Goal: Task Accomplishment & Management: Manage account settings

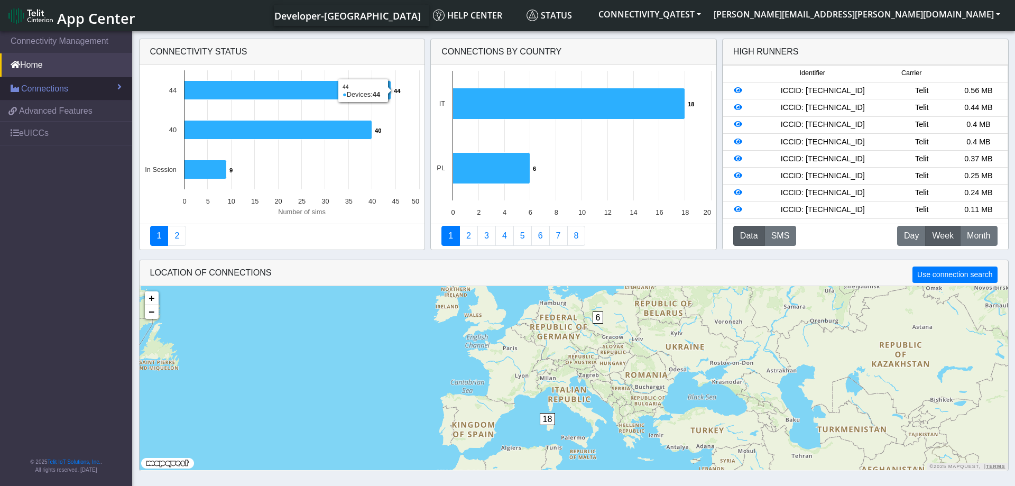
click at [73, 88] on link "Connections" at bounding box center [66, 88] width 132 height 23
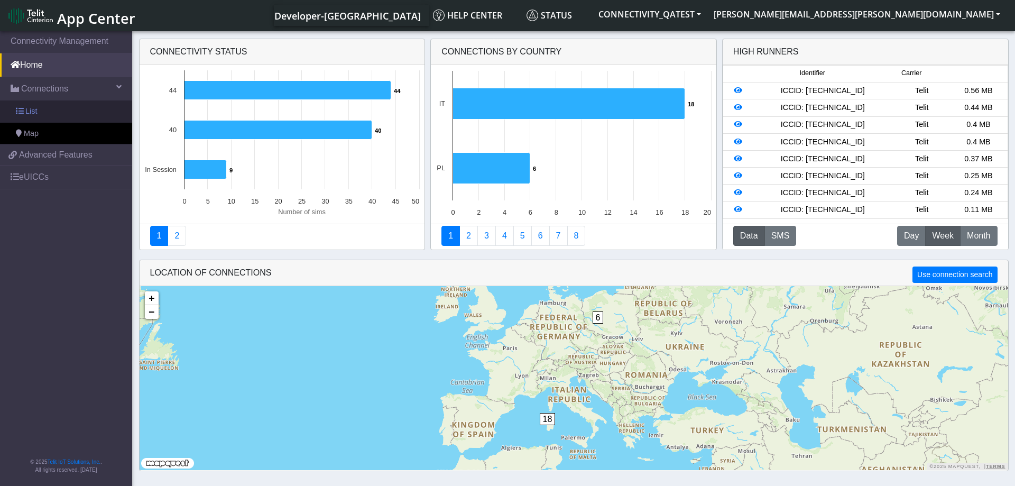
click at [53, 110] on link "List" at bounding box center [66, 111] width 132 height 22
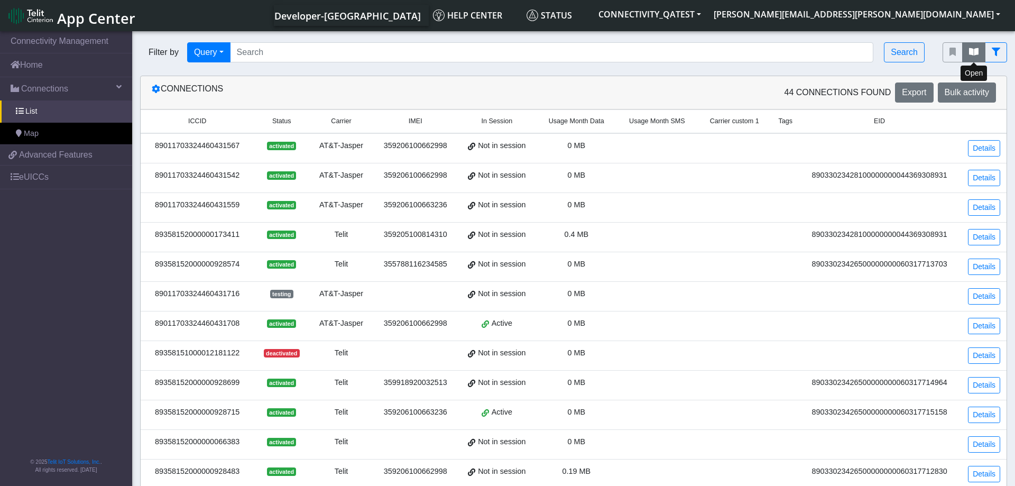
click at [972, 51] on icon "fitlers menu" at bounding box center [974, 52] width 10 height 8
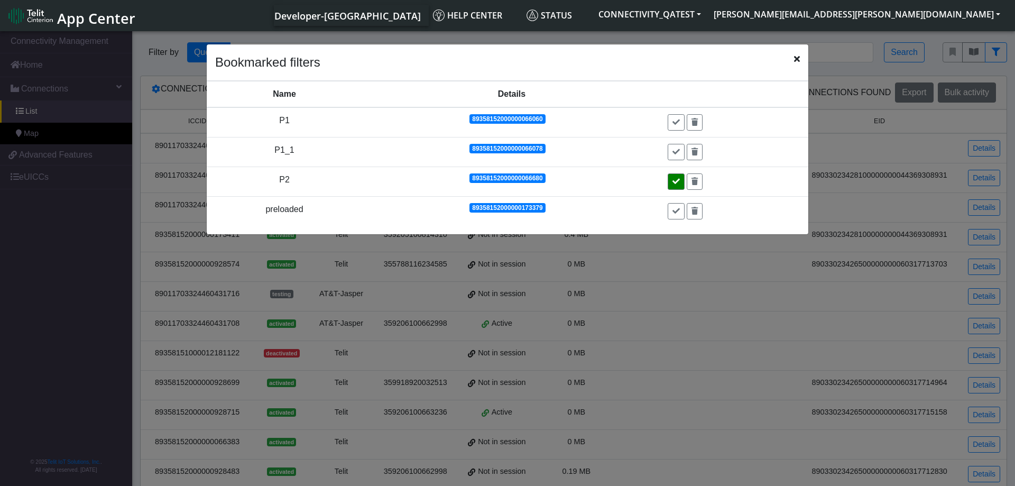
click at [677, 185] on icon at bounding box center [675, 181] width 7 height 7
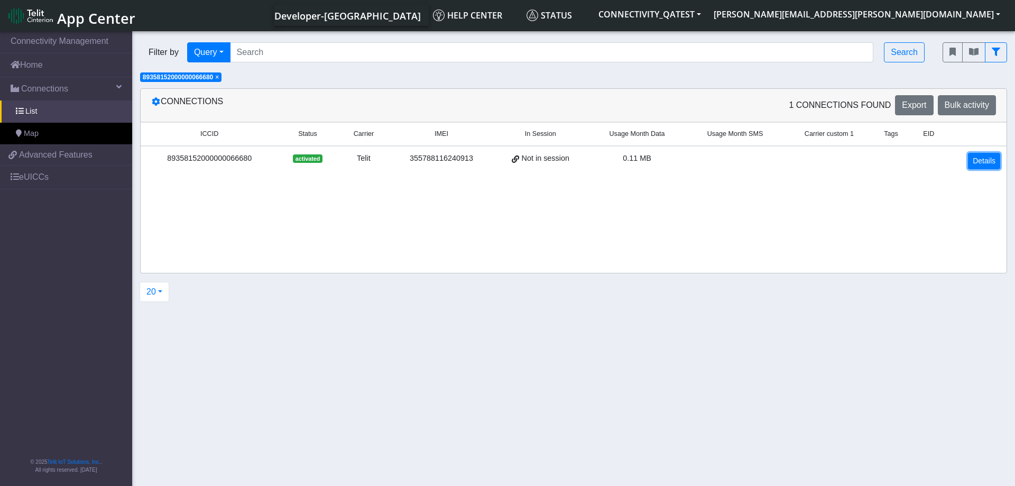
click at [978, 156] on link "Details" at bounding box center [984, 161] width 32 height 16
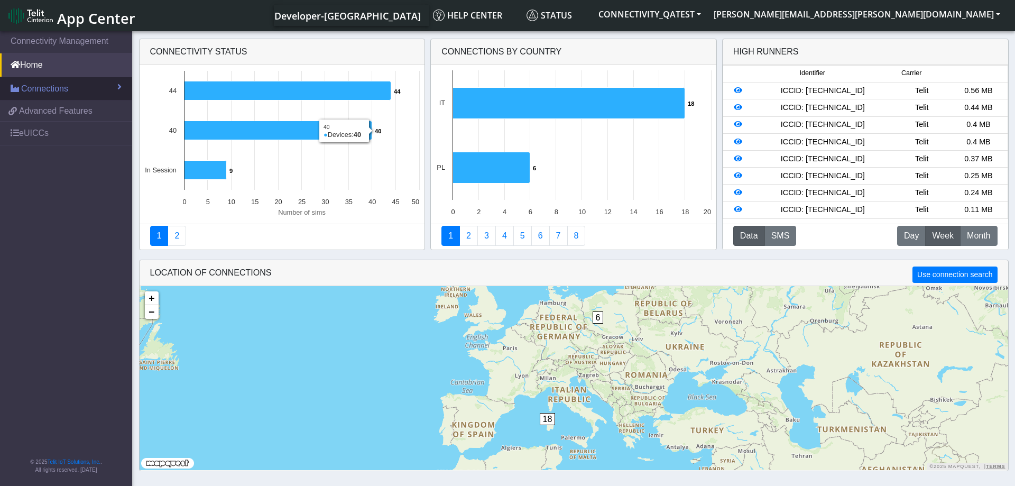
click at [92, 84] on link "Connections" at bounding box center [66, 88] width 132 height 23
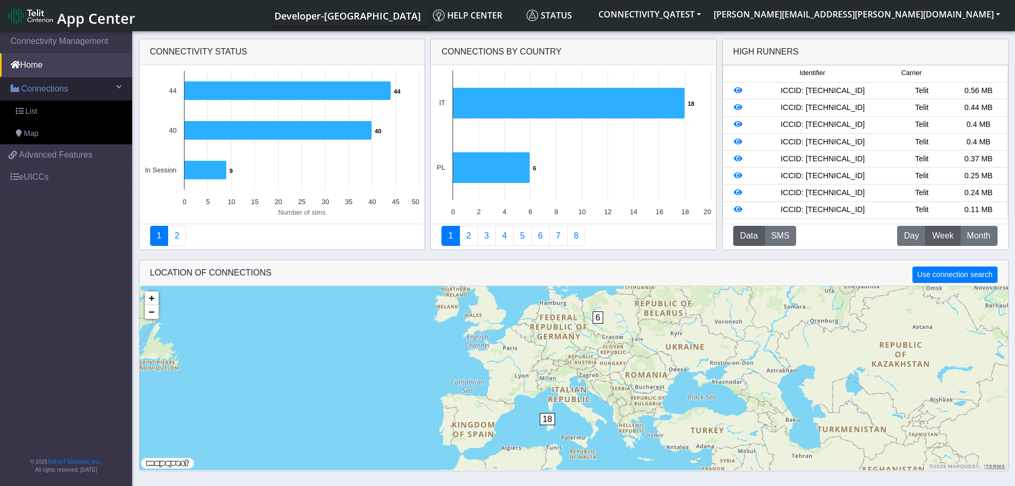
click at [77, 86] on link "Connections" at bounding box center [66, 88] width 132 height 23
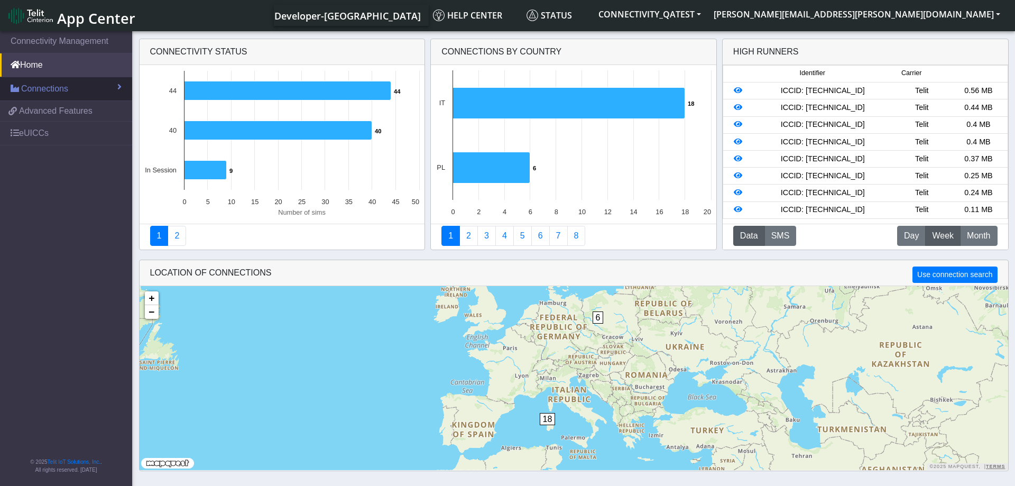
click at [51, 91] on span "Connections" at bounding box center [44, 88] width 47 height 13
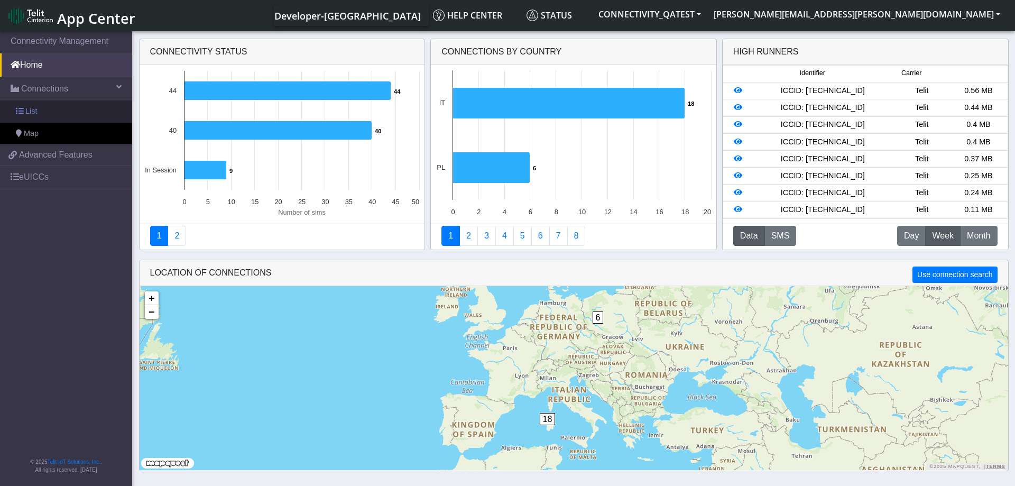
click at [44, 112] on link "List" at bounding box center [66, 111] width 132 height 22
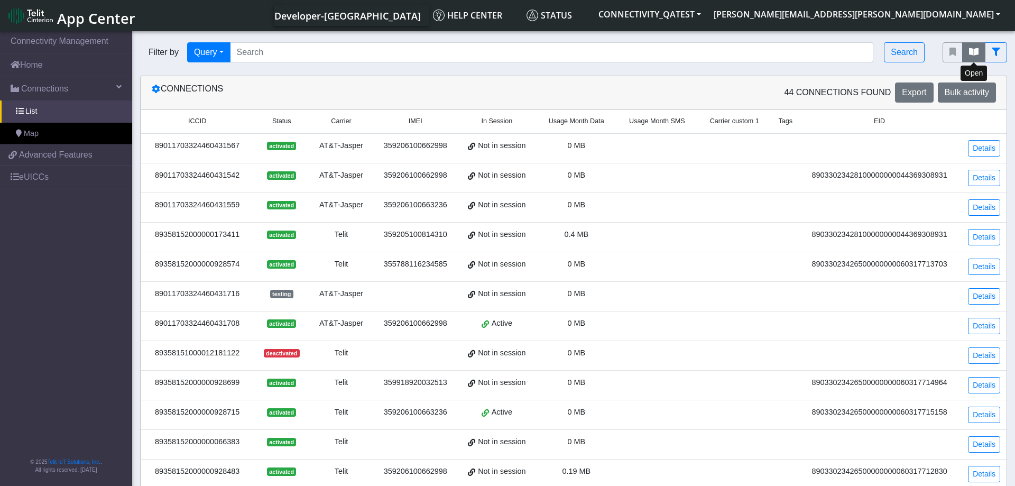
click at [970, 54] on icon "fitlers menu" at bounding box center [974, 52] width 10 height 8
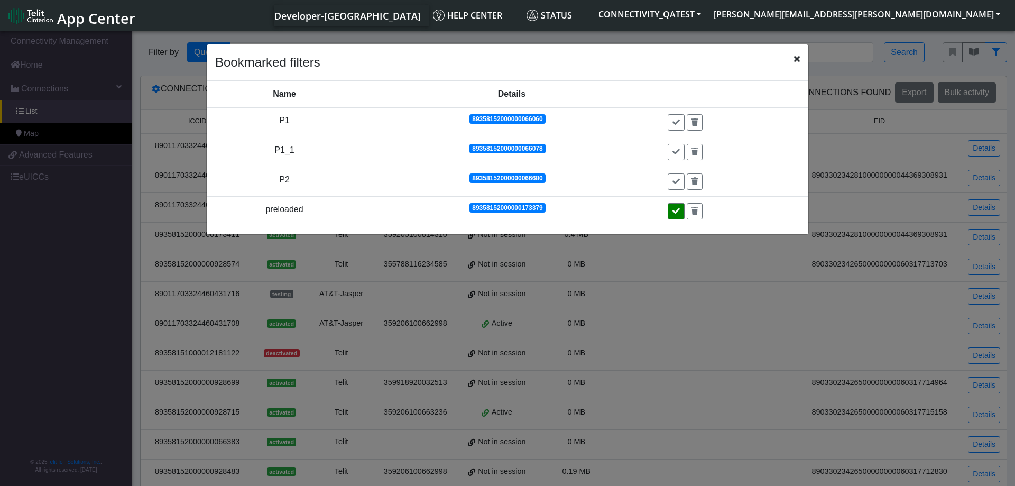
click at [677, 215] on button at bounding box center [675, 211] width 17 height 16
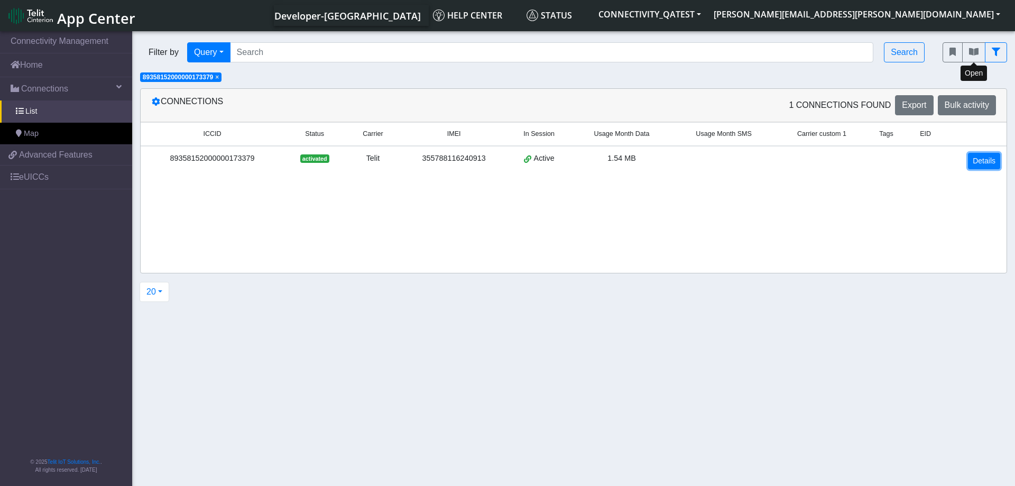
click at [977, 160] on link "Details" at bounding box center [984, 161] width 32 height 16
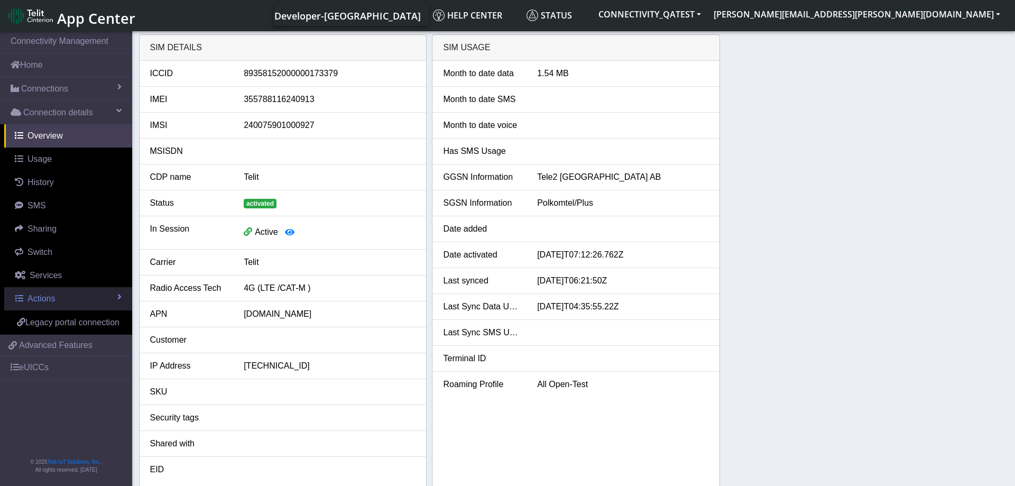
click at [115, 299] on link "Actions" at bounding box center [68, 298] width 128 height 23
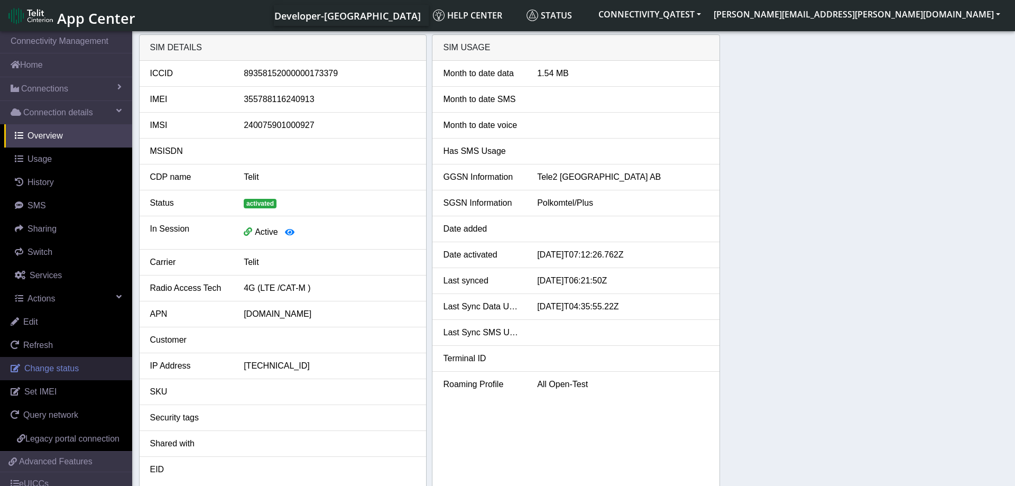
click at [66, 372] on span "Change status" at bounding box center [51, 368] width 54 height 9
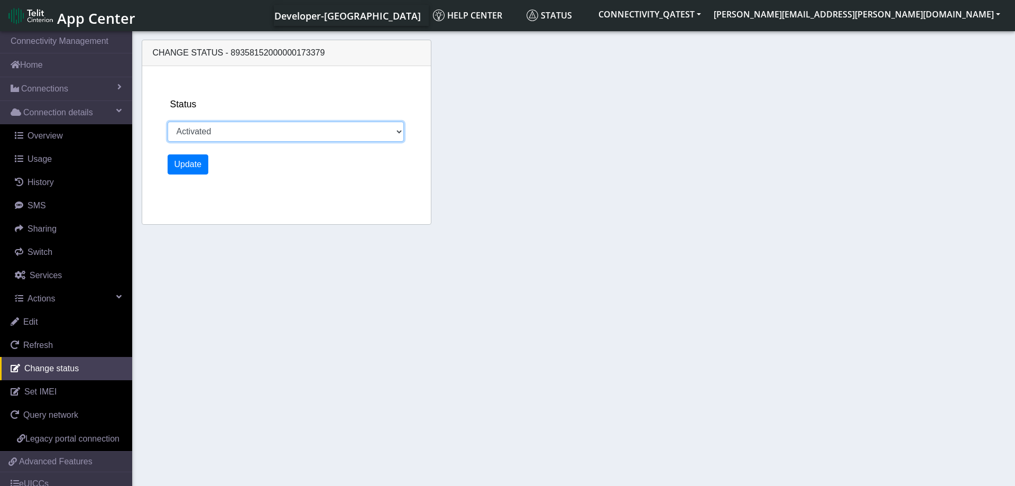
click at [168, 122] on select "Activated Deactivated Blocked" at bounding box center [286, 132] width 237 height 20
select select "blocked"
click option "Blocked" at bounding box center [0, 0] width 0 height 0
click at [185, 167] on button "Update" at bounding box center [188, 164] width 41 height 20
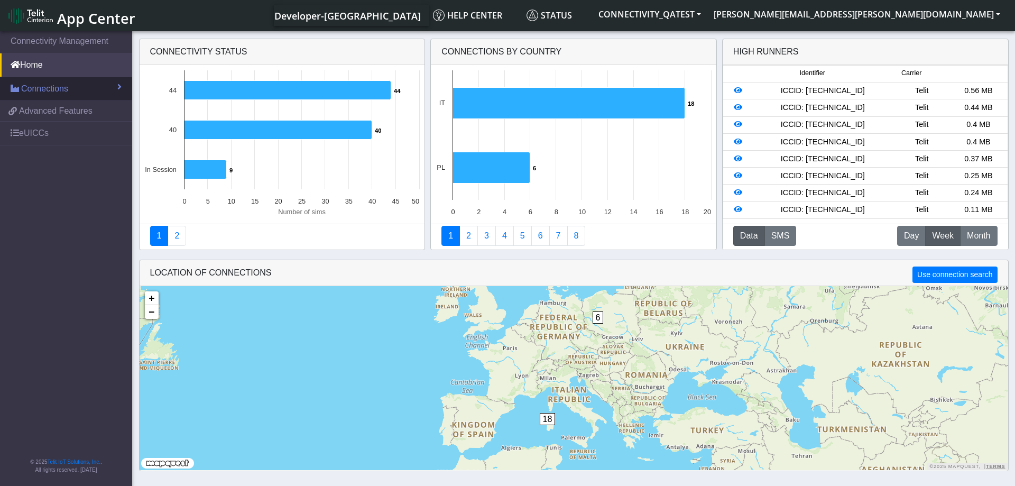
click at [58, 89] on span "Connections" at bounding box center [44, 88] width 47 height 13
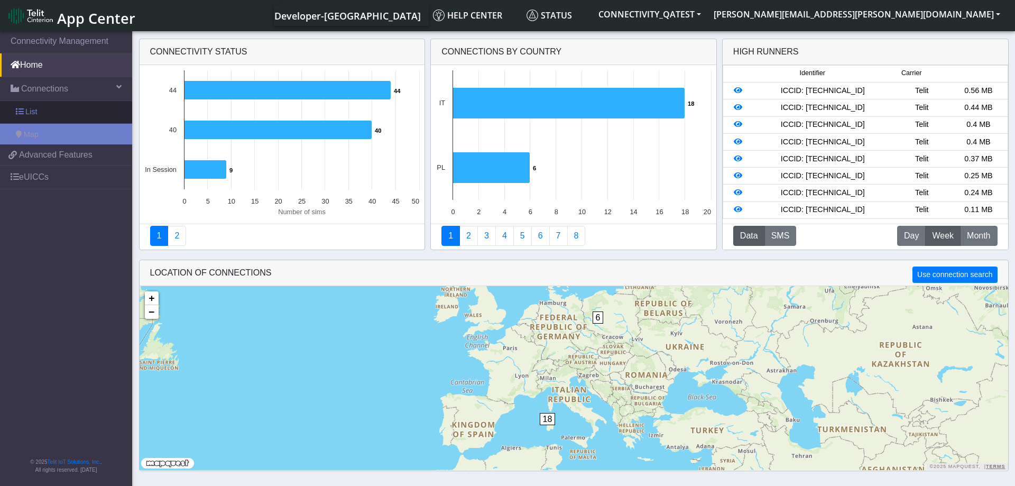
click at [48, 109] on link "List" at bounding box center [66, 112] width 132 height 22
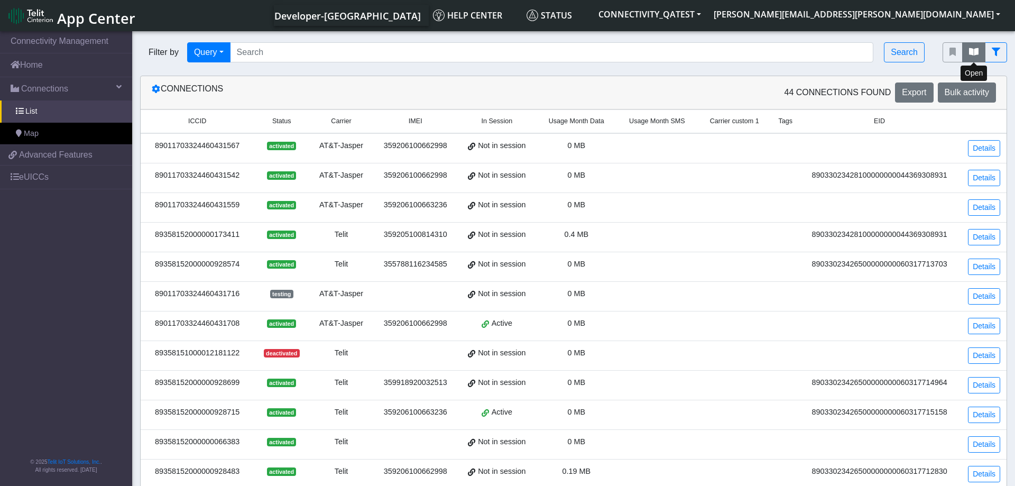
click at [968, 53] on button "fitlers menu" at bounding box center [973, 52] width 23 height 20
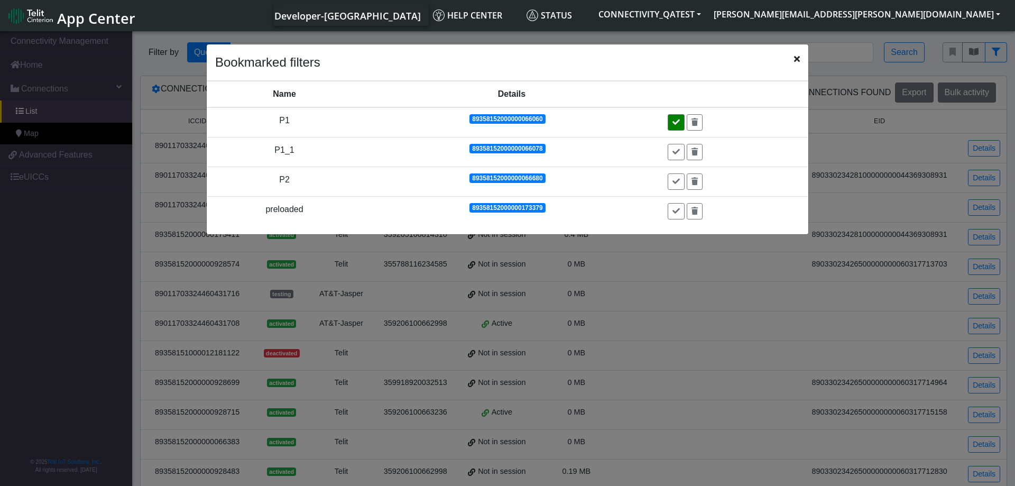
click at [674, 125] on button at bounding box center [675, 122] width 17 height 16
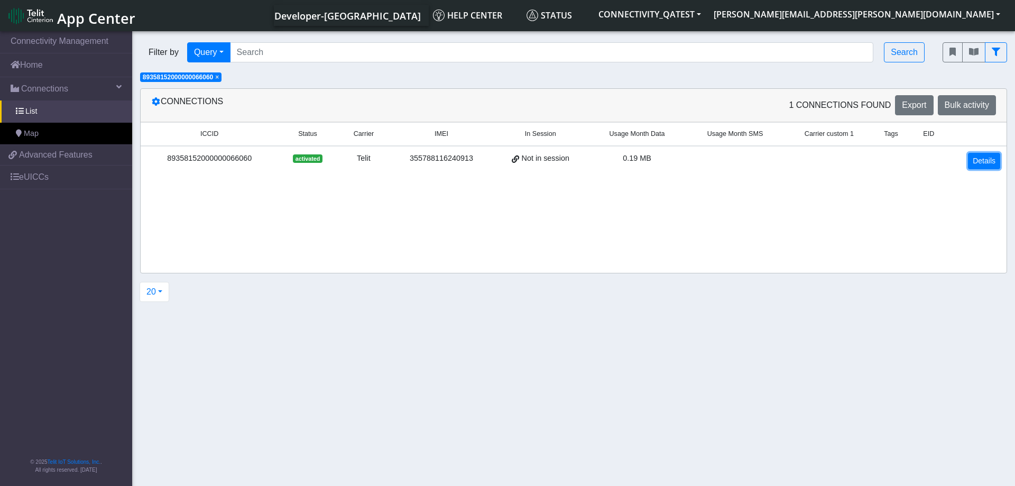
click at [987, 166] on link "Details" at bounding box center [984, 161] width 32 height 16
